Goal: Transaction & Acquisition: Subscribe to service/newsletter

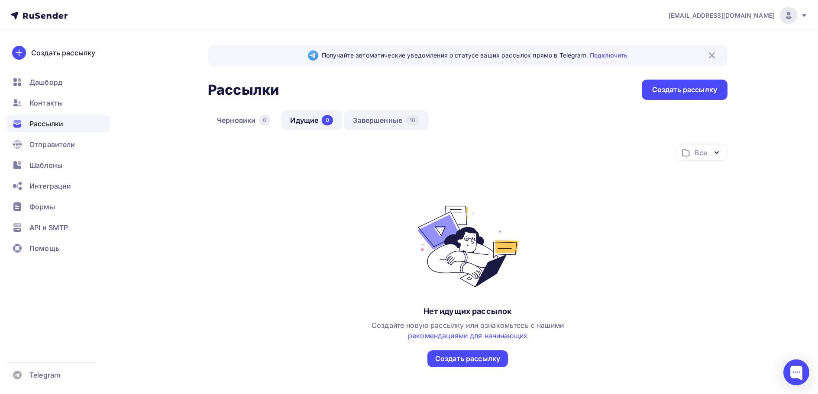
click at [381, 119] on link "Завершенные 18" at bounding box center [386, 120] width 84 height 20
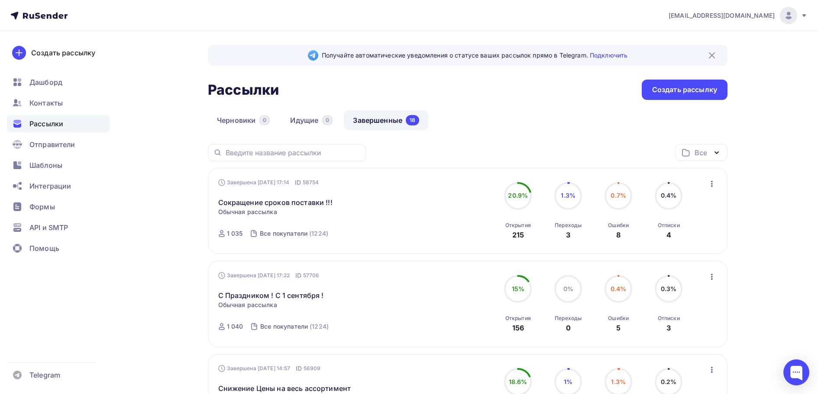
click at [375, 120] on link "Завершенные 18" at bounding box center [386, 120] width 84 height 20
click at [396, 116] on link "Завершенные 18" at bounding box center [386, 120] width 84 height 20
click at [36, 163] on span "Шаблоны" at bounding box center [45, 165] width 33 height 10
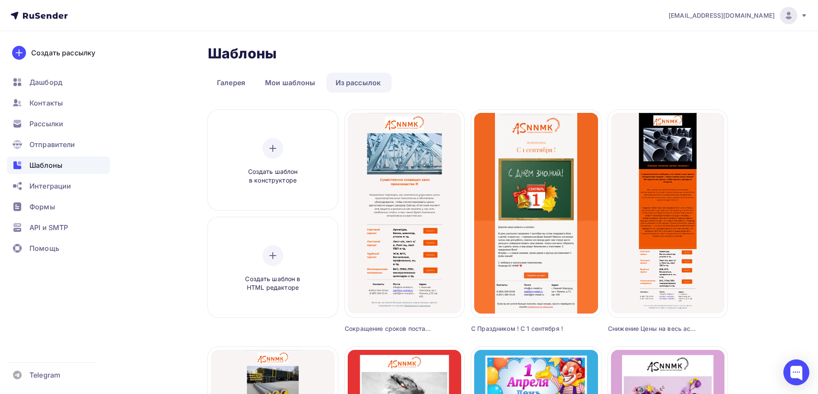
click at [362, 81] on link "Из рассылок" at bounding box center [358, 83] width 64 height 20
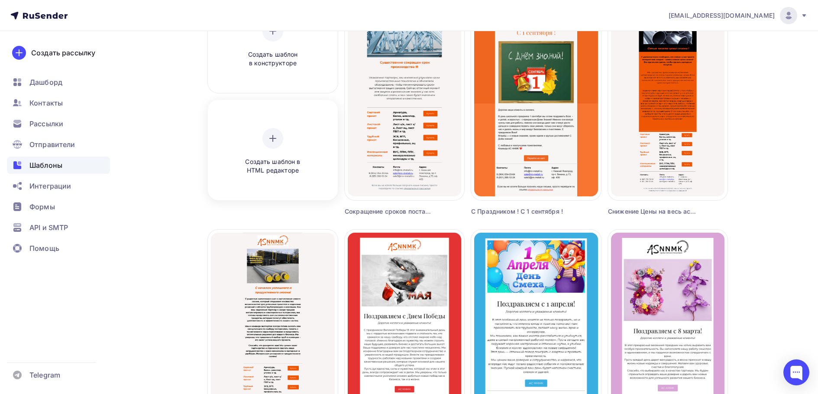
scroll to position [173, 0]
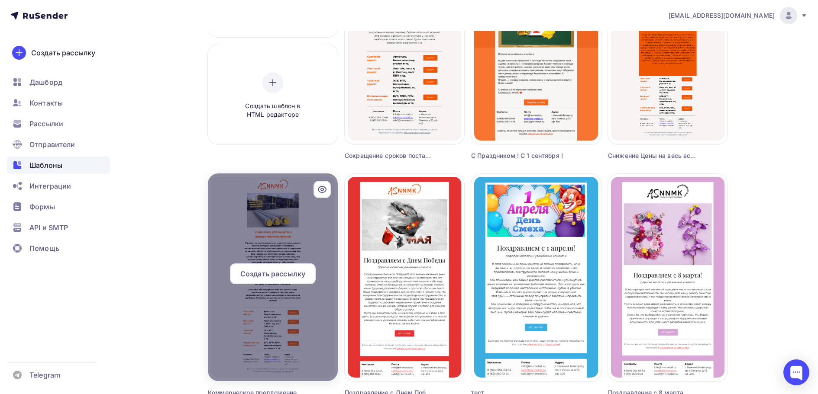
click at [261, 272] on span "Создать рассылку" at bounding box center [272, 274] width 65 height 10
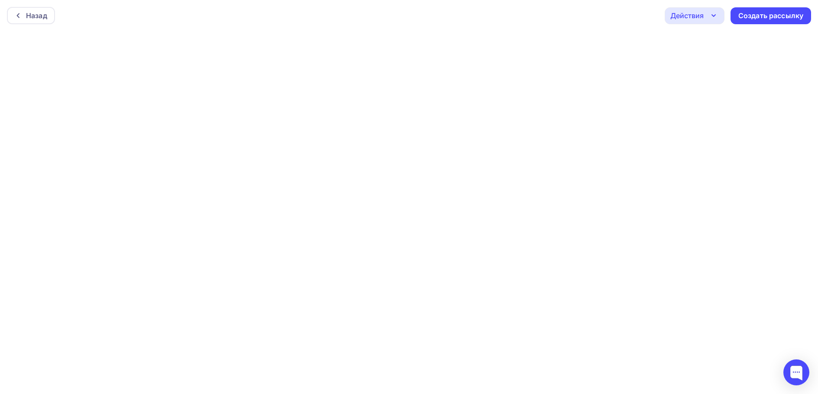
scroll to position [2, 0]
click at [767, 13] on div "Создать рассылку" at bounding box center [770, 14] width 65 height 10
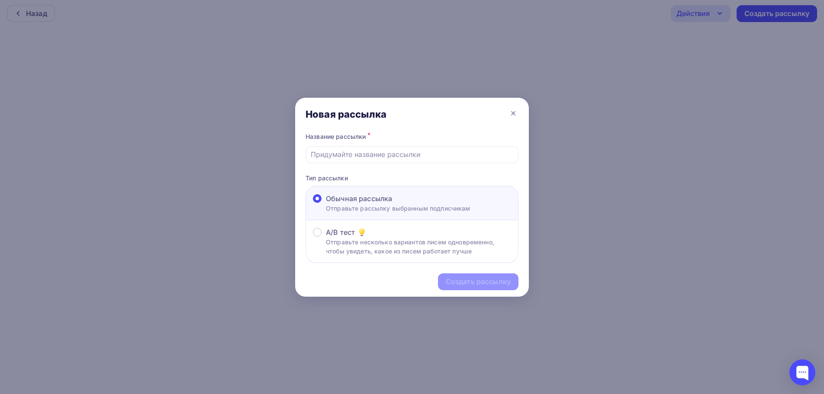
click at [352, 207] on p "Отправьте рассылку выбранным подписчикам" at bounding box center [398, 208] width 145 height 9
click at [326, 204] on input "Обычная рассылка Отправьте рассылку выбранным подписчикам" at bounding box center [326, 204] width 0 height 0
click at [343, 157] on input "text" at bounding box center [412, 154] width 203 height 10
type input "П"
type input "У"
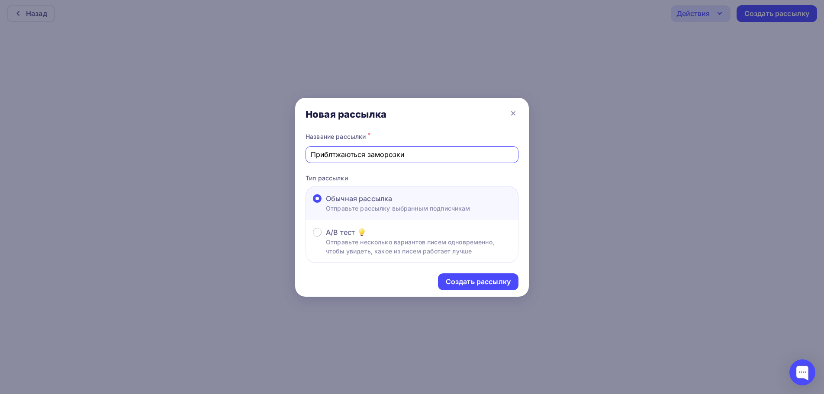
click at [333, 153] on input "Приблтжаються заморозки" at bounding box center [412, 154] width 203 height 10
click at [339, 158] on input "Приблитжаються заморозки" at bounding box center [412, 154] width 203 height 10
click at [358, 157] on input "Приближаються заморозки" at bounding box center [412, 154] width 203 height 10
click at [426, 157] on input "Приближаются заморозки" at bounding box center [412, 154] width 203 height 10
type input "Приближаются заморозки !!!"
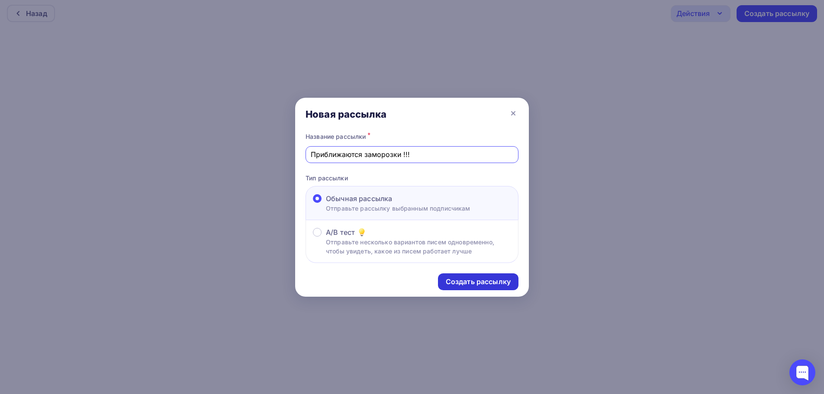
click at [466, 281] on div "Создать рассылку" at bounding box center [478, 282] width 65 height 10
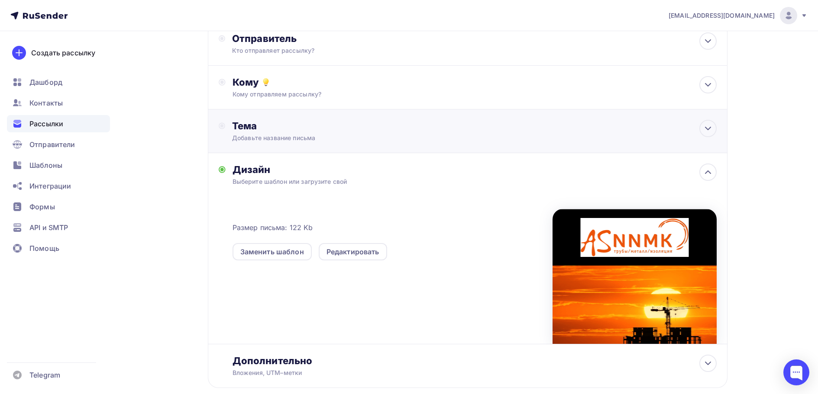
scroll to position [21, 0]
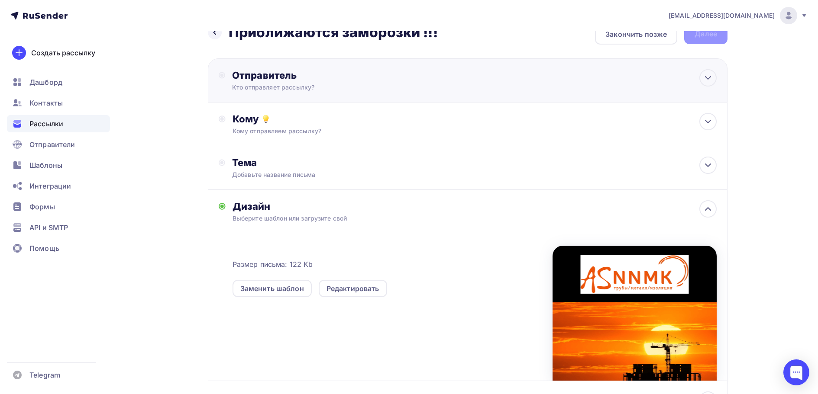
click at [220, 77] on circle at bounding box center [222, 75] width 6 height 6
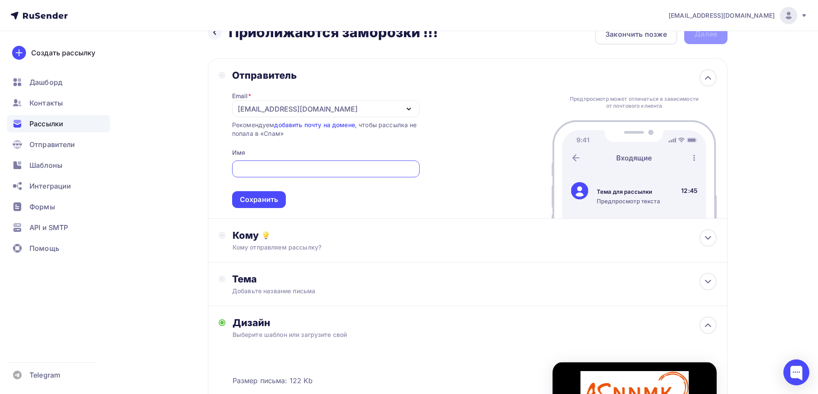
scroll to position [0, 0]
click at [249, 193] on div "Сохранить" at bounding box center [259, 199] width 54 height 17
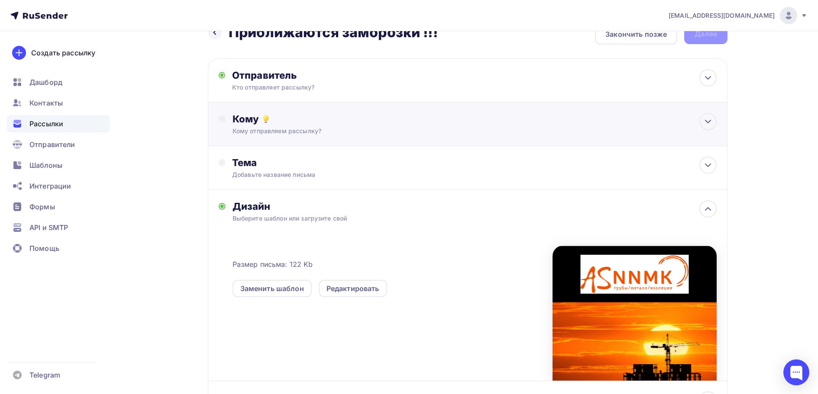
click at [267, 120] on icon at bounding box center [266, 120] width 4 height 1
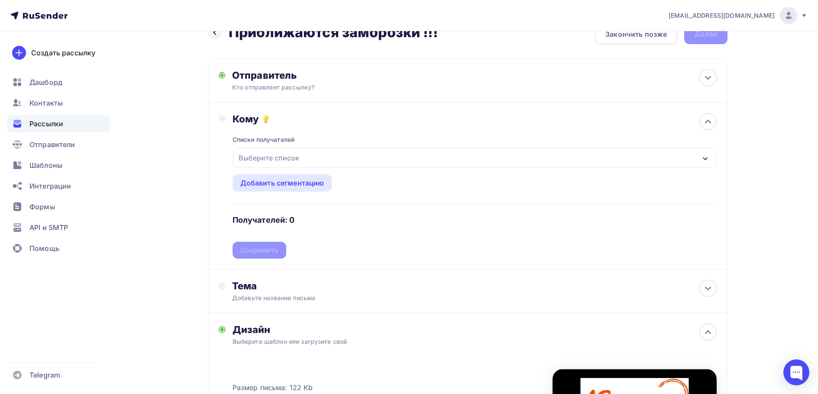
click at [286, 157] on div "Выберите список" at bounding box center [269, 158] width 68 height 16
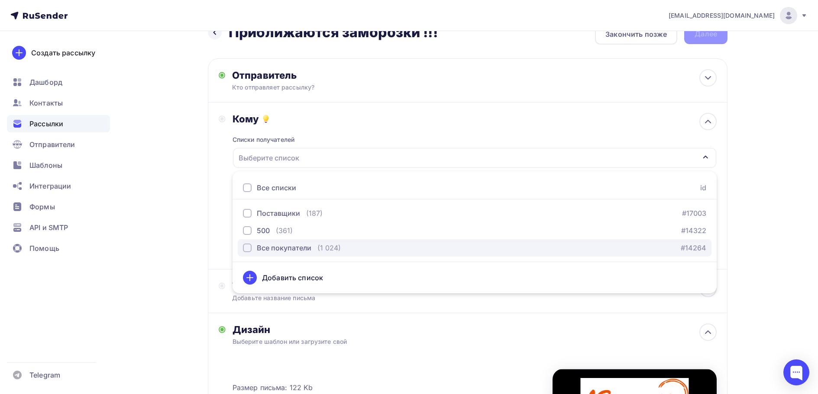
click at [264, 251] on div "Все покупатели" at bounding box center [284, 248] width 55 height 10
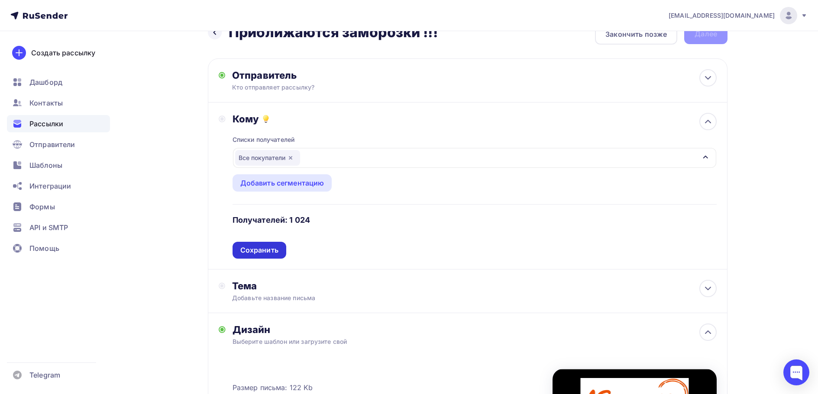
click at [275, 248] on div "Сохранить" at bounding box center [259, 250] width 38 height 10
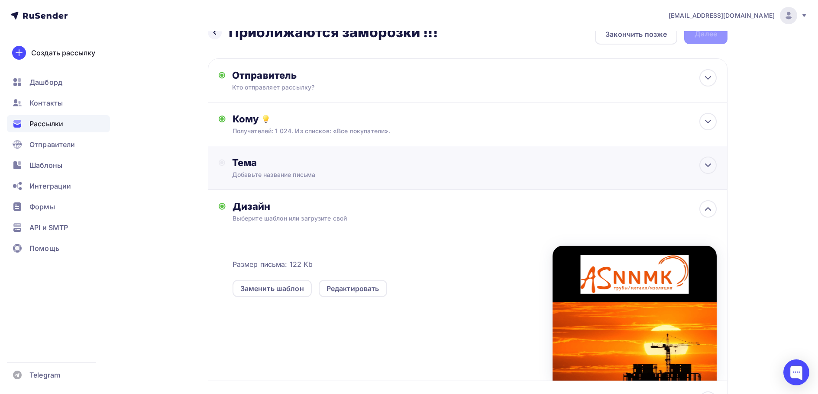
click at [223, 162] on circle at bounding box center [221, 162] width 3 height 3
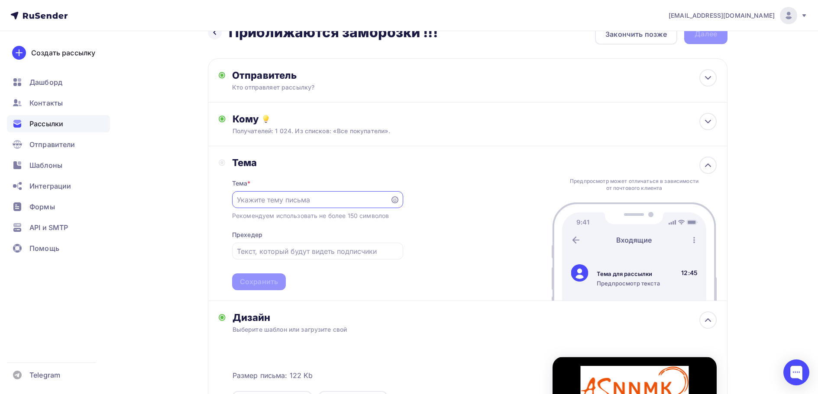
click at [271, 204] on input "text" at bounding box center [311, 200] width 148 height 10
type input "Т"
type input "Успей завершить строительные работы до заморозок !"
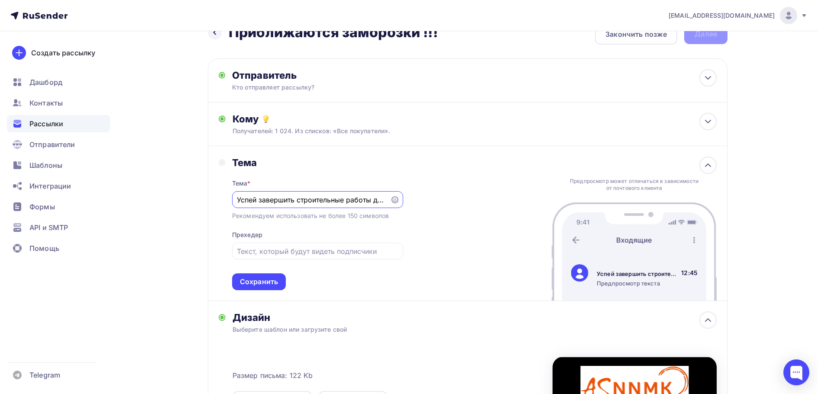
click at [371, 289] on div "Тема * Успей завершить строительные работы до заморозок ! Рекомендуем использов…" at bounding box center [317, 230] width 171 height 122
click at [324, 252] on input "text" at bounding box center [317, 251] width 161 height 10
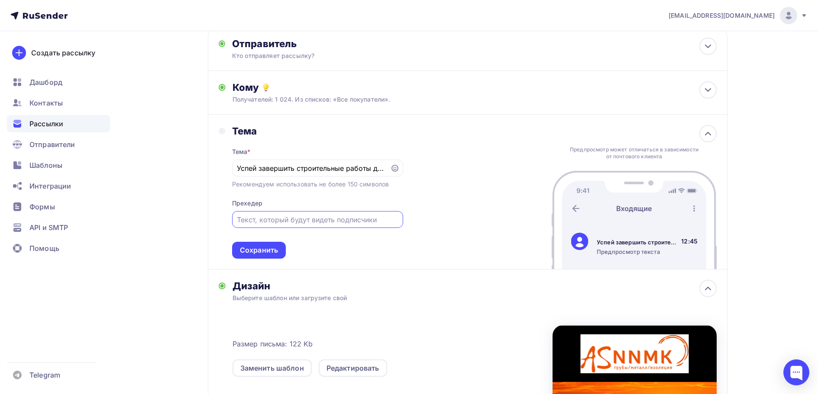
scroll to position [108, 0]
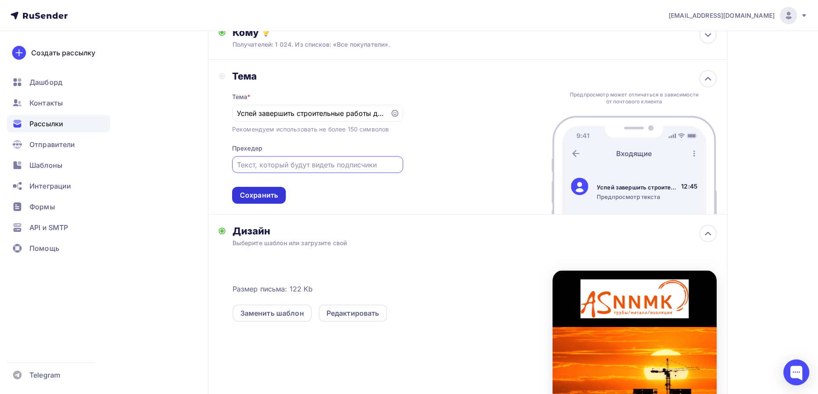
click at [277, 199] on div "Сохранить" at bounding box center [259, 195] width 38 height 10
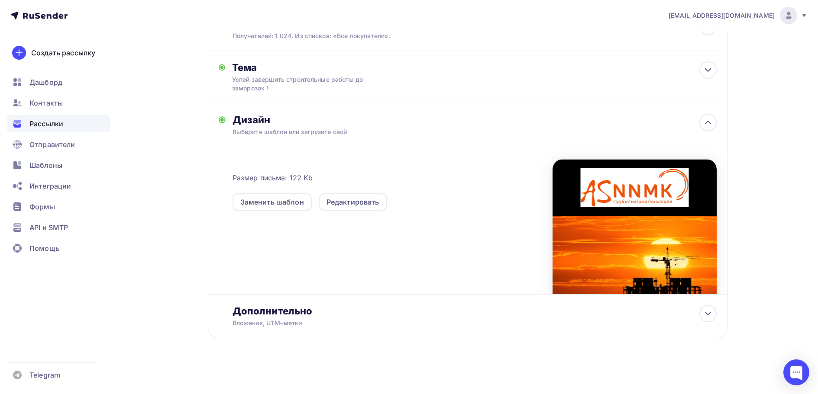
scroll to position [0, 0]
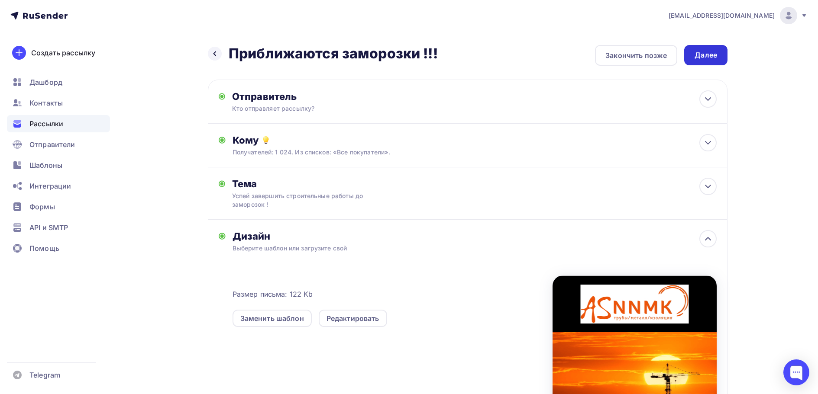
click at [706, 59] on div "Далее" at bounding box center [705, 55] width 23 height 10
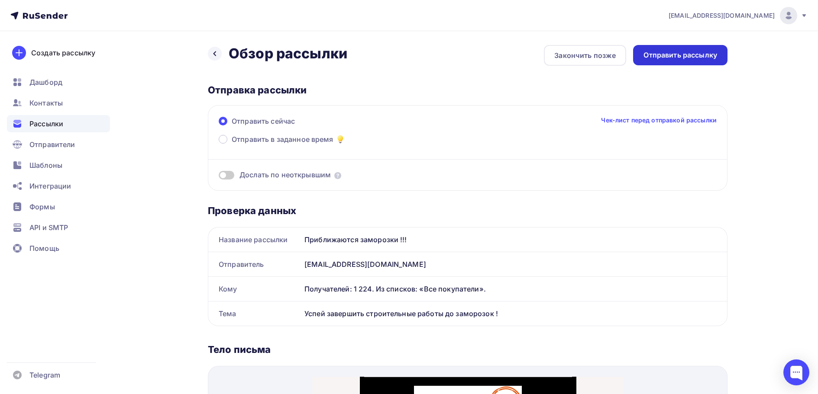
click at [688, 53] on div "Отправить рассылку" at bounding box center [680, 55] width 74 height 10
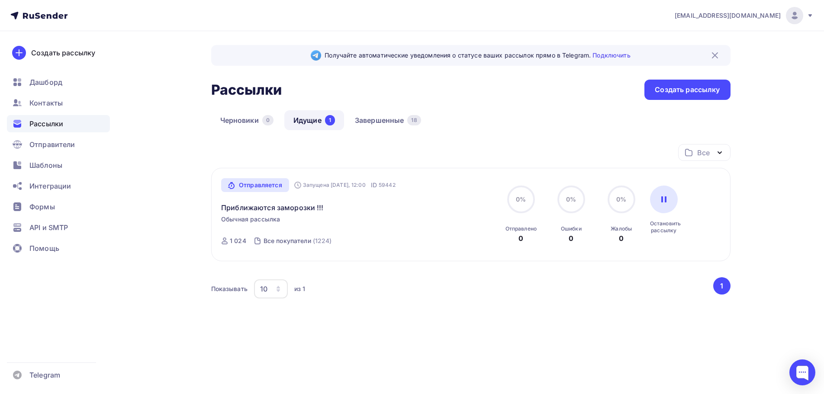
click at [307, 123] on link "Идущие 1" at bounding box center [314, 120] width 60 height 20
click at [289, 208] on link "Приближаются заморозки !!!" at bounding box center [272, 208] width 103 height 10
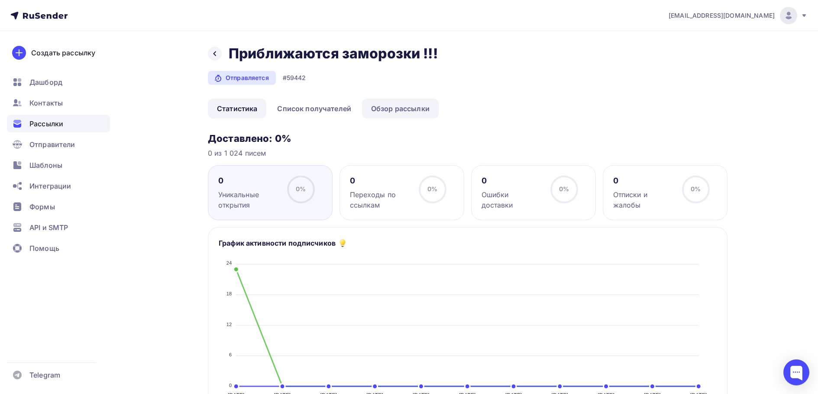
click at [396, 109] on link "Обзор рассылки" at bounding box center [400, 109] width 77 height 20
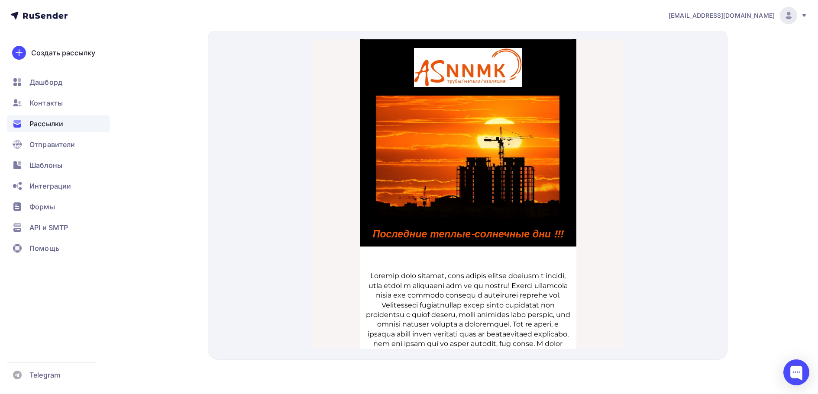
scroll to position [255, 0]
click at [44, 10] on nav "info@nn-metall.ru Аккаунт Тарифы Выйти Создать рассылку Дашборд Контакты Рассыл…" at bounding box center [409, 15] width 818 height 31
click at [44, 17] on icon at bounding box center [38, 15] width 57 height 10
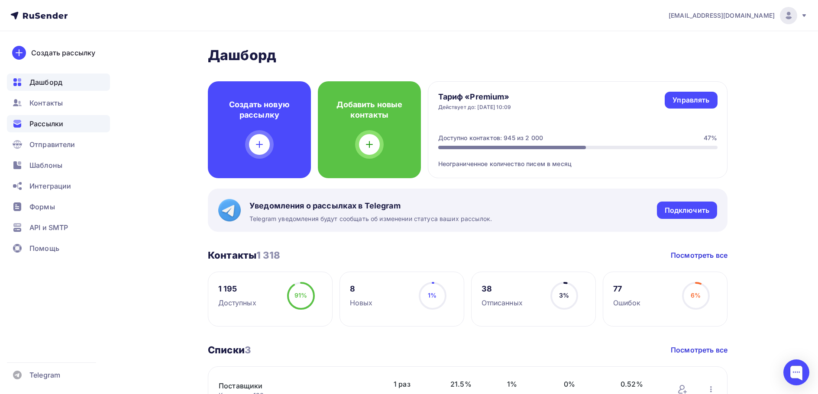
click at [56, 127] on span "Рассылки" at bounding box center [46, 124] width 34 height 10
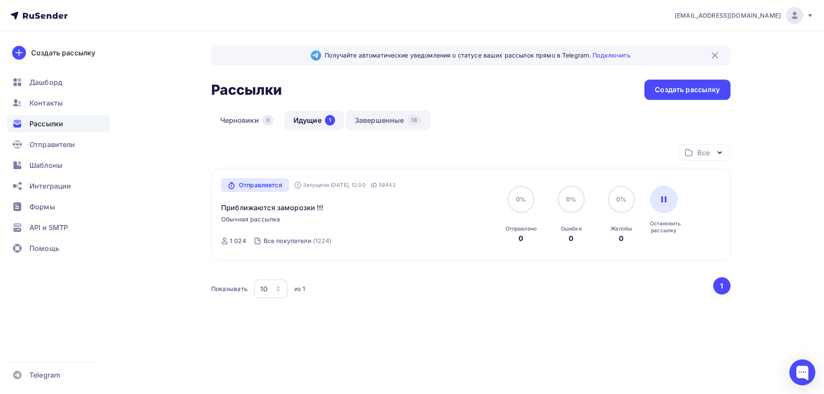
click at [387, 120] on link "Завершенные 18" at bounding box center [388, 120] width 84 height 20
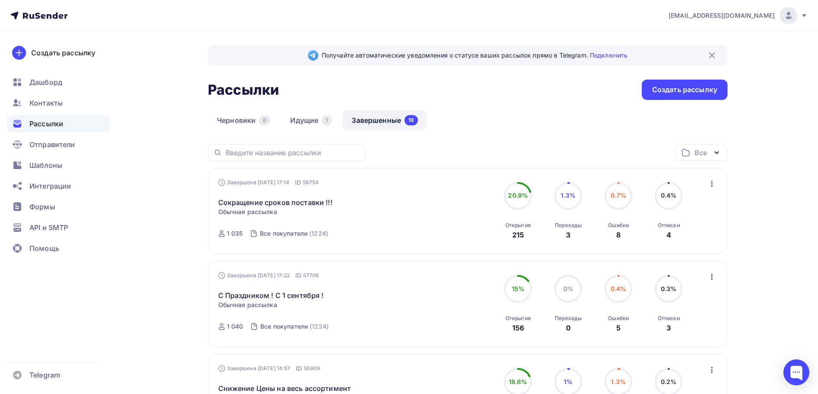
click at [719, 150] on icon "button" at bounding box center [716, 153] width 10 height 10
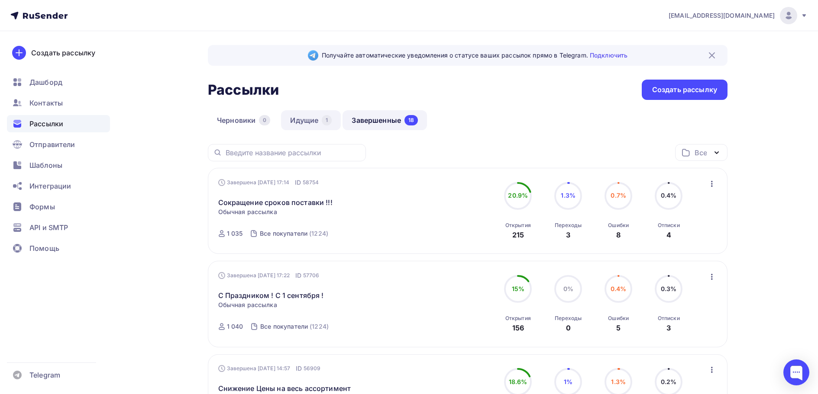
click at [307, 118] on link "Идущие 1" at bounding box center [311, 120] width 60 height 20
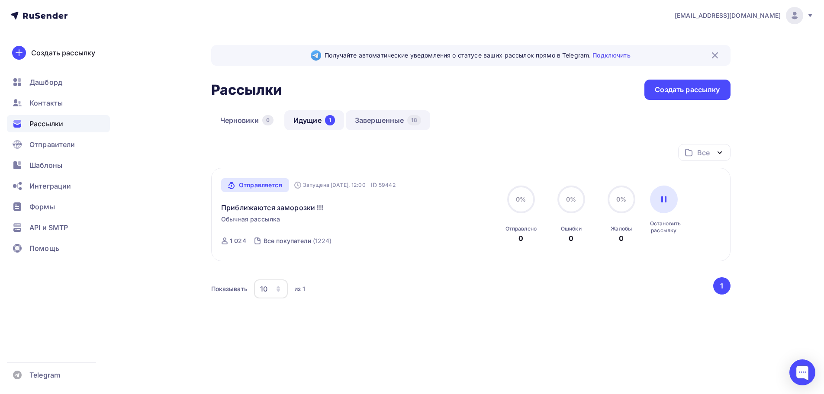
click at [397, 121] on link "Завершенные 18" at bounding box center [388, 120] width 84 height 20
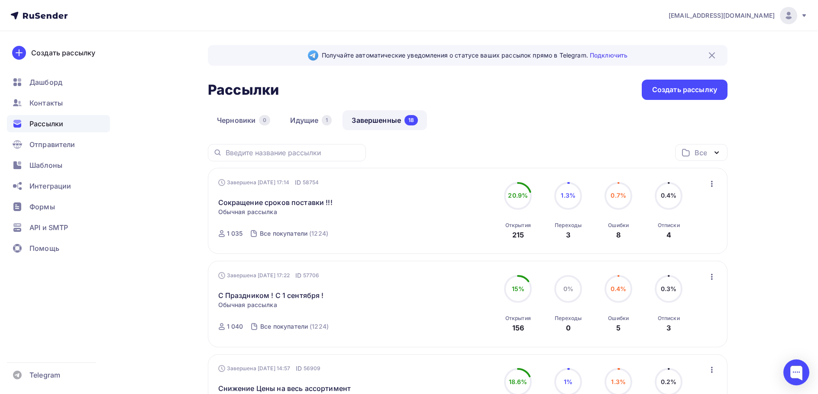
click at [717, 152] on icon "button" at bounding box center [716, 153] width 10 height 10
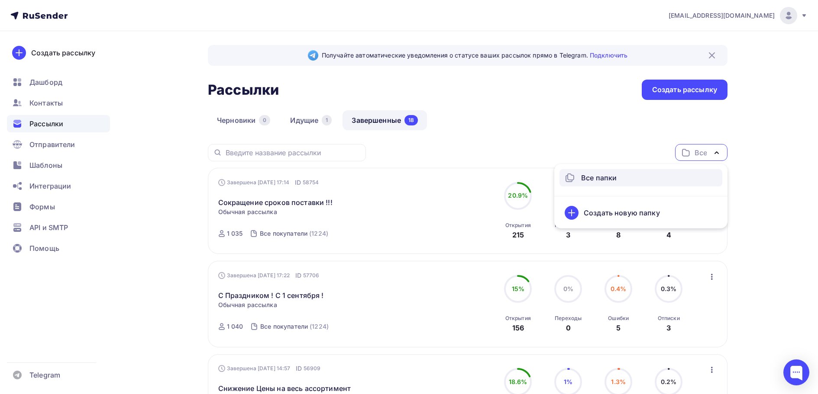
drag, startPoint x: 603, startPoint y: 144, endPoint x: 500, endPoint y: 164, distance: 105.3
click at [602, 144] on div "Все Все папки Создать новую папку" at bounding box center [468, 156] width 520 height 24
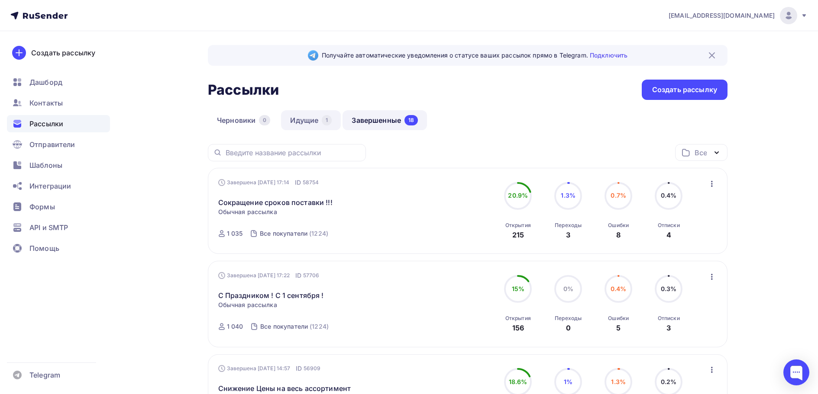
click at [305, 120] on link "Идущие 1" at bounding box center [311, 120] width 60 height 20
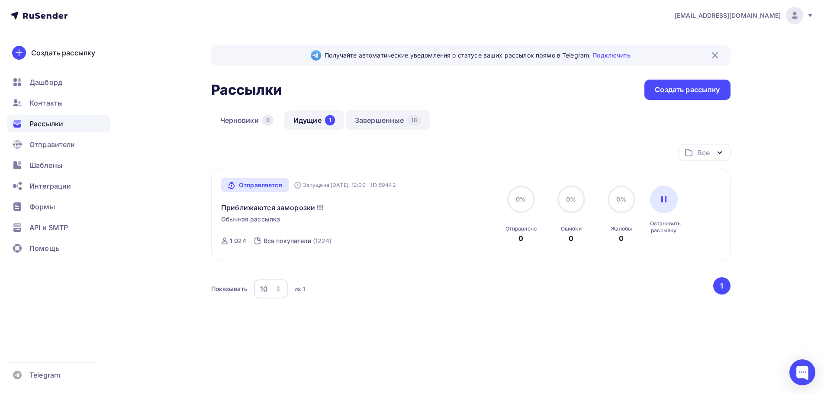
click at [387, 122] on link "Завершенные 18" at bounding box center [388, 120] width 84 height 20
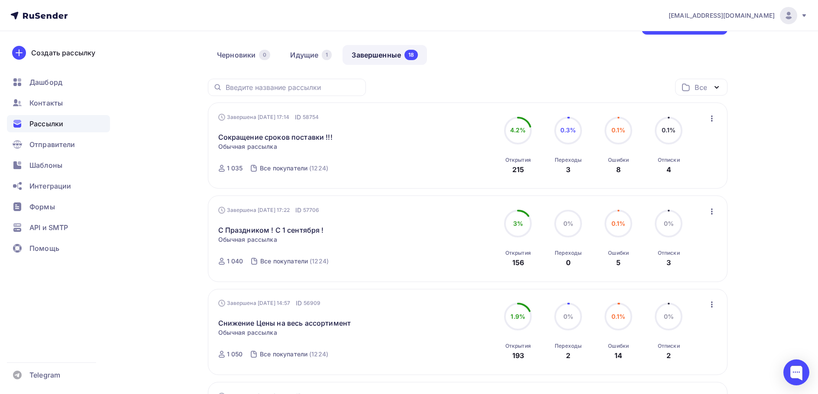
scroll to position [195, 0]
